Goal: Transaction & Acquisition: Purchase product/service

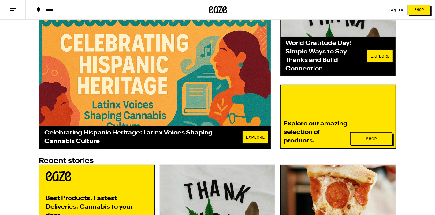
scroll to position [180, 0]
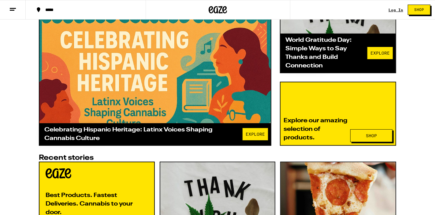
click at [300, 53] on div "World Gratitude Day: Simple Ways to Say Thanks and Build Connection" at bounding box center [326, 53] width 82 height 34
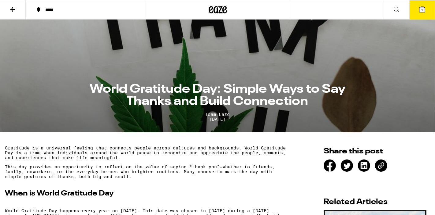
scroll to position [60, 0]
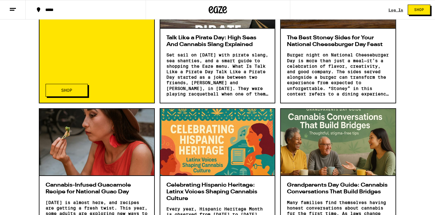
scroll to position [394, 0]
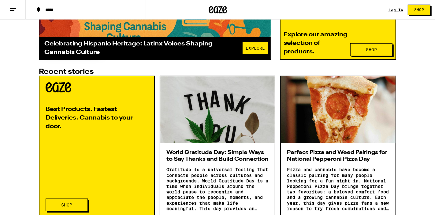
scroll to position [267, 0]
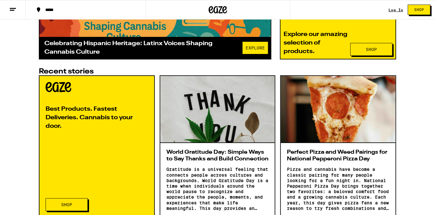
click at [244, 152] on h3 "World Gratitude Day: Simple Ways to Say Thanks and Build Connection" at bounding box center [217, 155] width 102 height 13
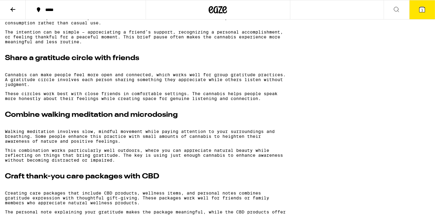
scroll to position [1184, 0]
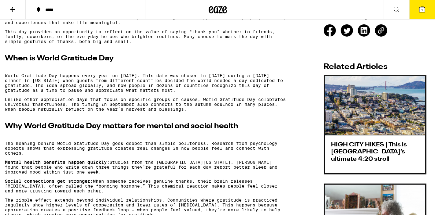
scroll to position [237, 0]
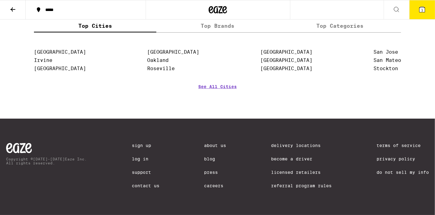
scroll to position [1782, 0]
